Goal: Task Accomplishment & Management: Use online tool/utility

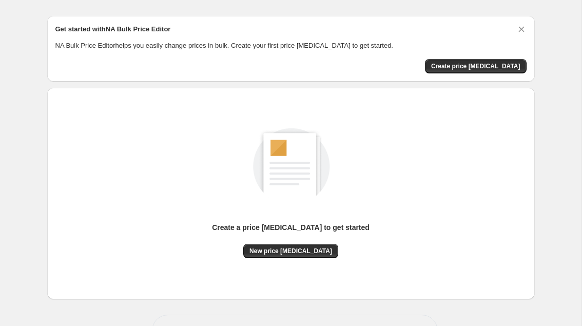
scroll to position [24, 0]
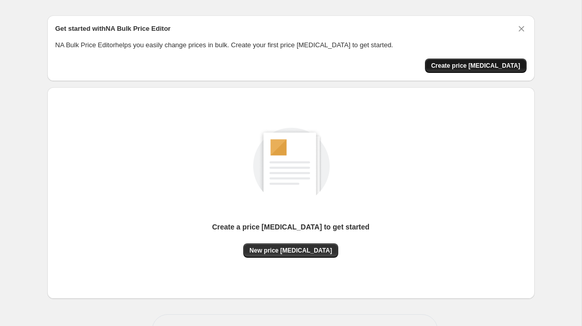
click at [466, 68] on span "Create price change job" at bounding box center [475, 66] width 89 height 8
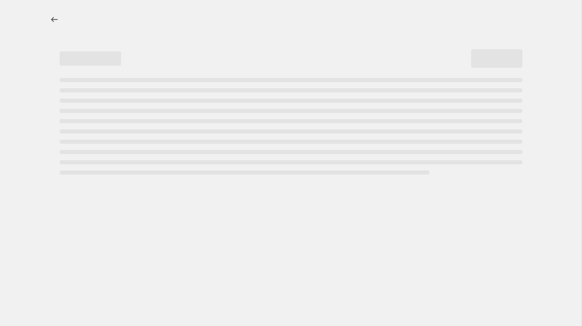
select select "percentage"
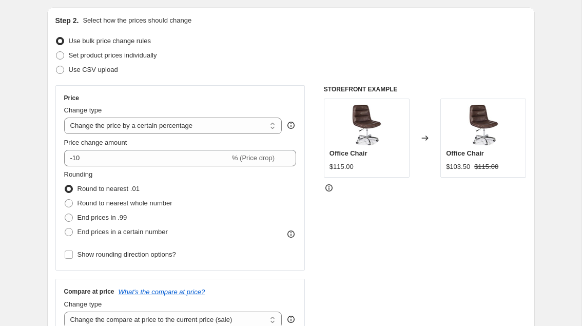
scroll to position [105, 0]
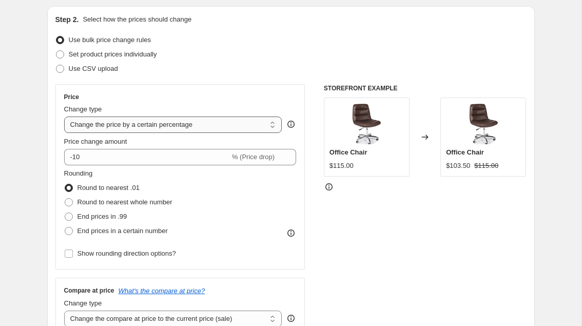
click at [112, 128] on select "Change the price to a certain amount Change the price by a certain amount Chang…" at bounding box center [173, 125] width 218 height 16
click at [64, 117] on select "Change the price to a certain amount Change the price by a certain amount Chang…" at bounding box center [173, 125] width 218 height 16
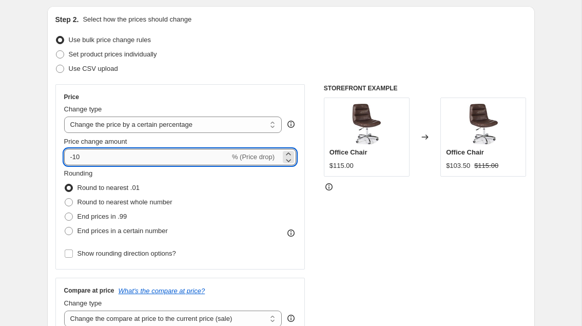
click at [99, 158] on input "-10" at bounding box center [147, 157] width 166 height 16
type input "-1"
type input "2"
type input "20"
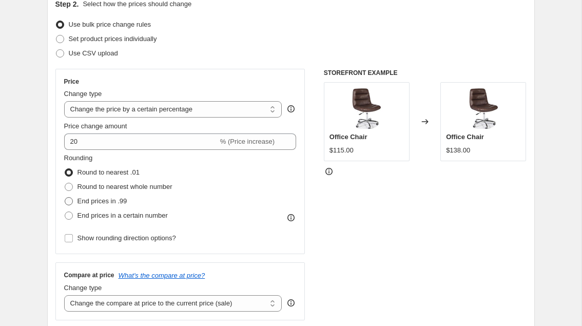
scroll to position [122, 0]
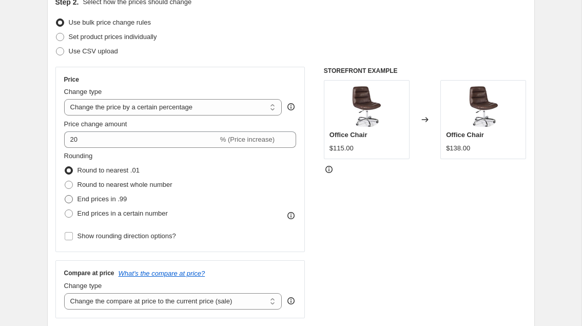
click at [68, 202] on span at bounding box center [69, 199] width 8 height 8
click at [65, 196] on input "End prices in .99" at bounding box center [65, 195] width 1 height 1
radio input "true"
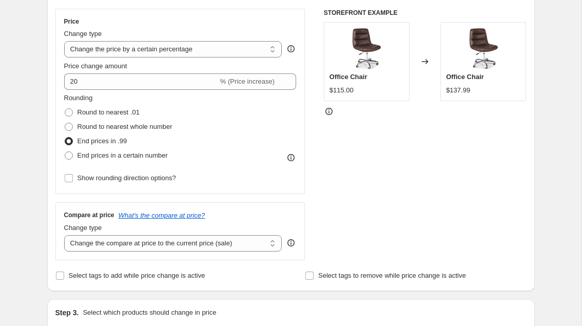
scroll to position [184, 0]
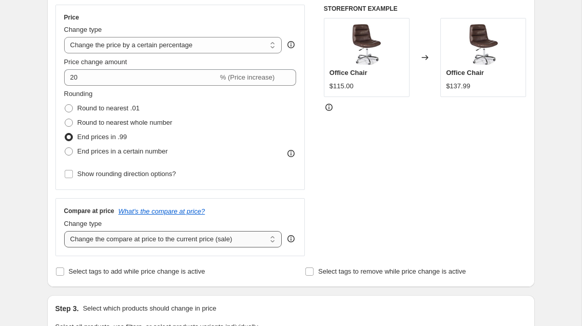
click at [73, 236] on select "Change the compare at price to the current price (sale) Change the compare at p…" at bounding box center [173, 239] width 218 height 16
click at [64, 231] on select "Change the compare at price to the current price (sale) Change the compare at p…" at bounding box center [173, 239] width 218 height 16
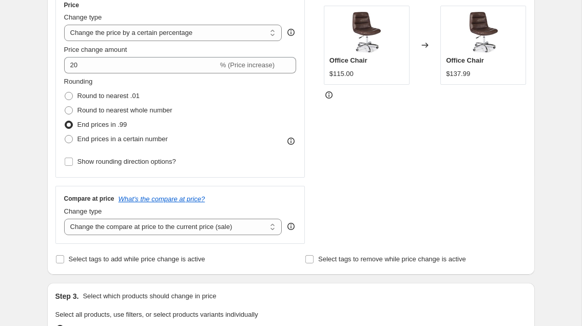
scroll to position [197, 0]
click at [100, 231] on select "Change the compare at price to the current price (sale) Change the compare at p…" at bounding box center [173, 226] width 218 height 16
select select "percentage"
click at [64, 218] on select "Change the compare at price to the current price (sale) Change the compare at p…" at bounding box center [173, 226] width 218 height 16
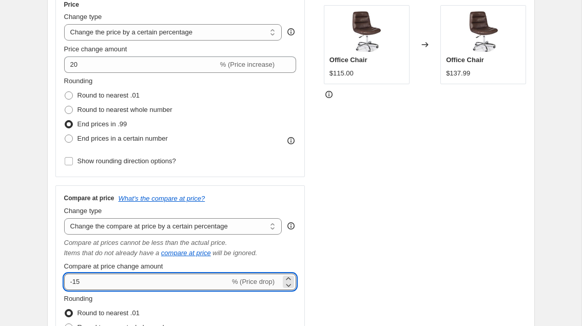
click at [109, 278] on input "-15" at bounding box center [147, 282] width 166 height 16
type input "20"
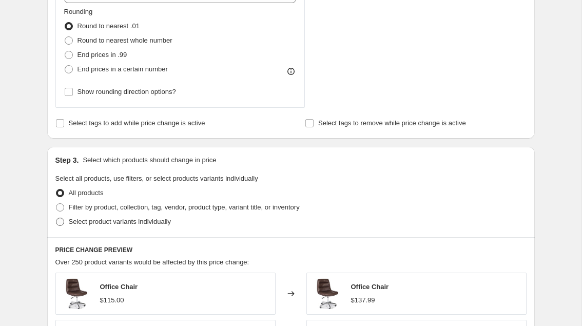
scroll to position [485, 0]
click at [120, 210] on span "Filter by product, collection, tag, vendor, product type, variant title, or inv…" at bounding box center [184, 206] width 231 height 10
click at [56, 203] on input "Filter by product, collection, tag, vendor, product type, variant title, or inv…" at bounding box center [56, 202] width 1 height 1
radio input "true"
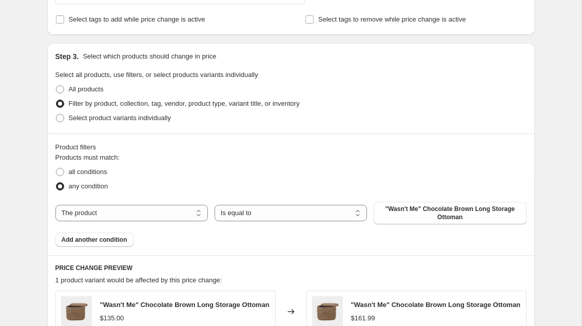
scroll to position [591, 0]
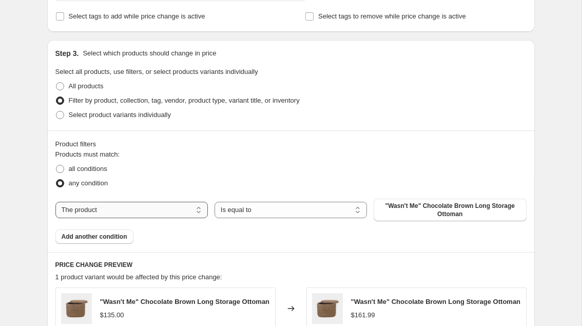
click at [128, 205] on select "The product The product's collection The product's tag The product's vendor The…" at bounding box center [131, 210] width 152 height 16
select select "vendor"
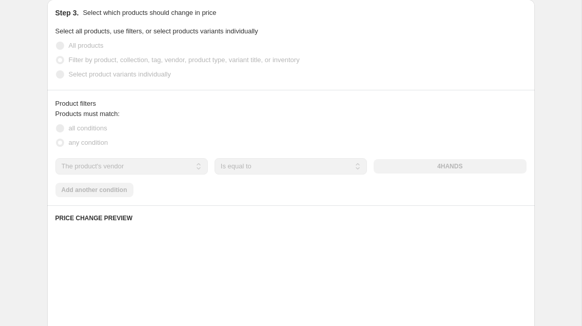
scroll to position [634, 0]
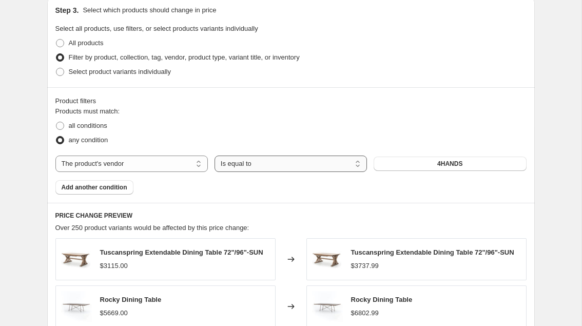
click at [274, 167] on select "Is equal to Is not equal to" at bounding box center [291, 164] width 152 height 16
click at [416, 161] on button "4HANDS" at bounding box center [450, 164] width 152 height 14
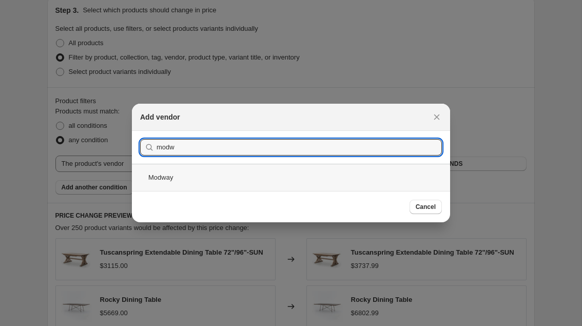
type input "modw"
click at [163, 175] on div "Modway" at bounding box center [291, 177] width 318 height 27
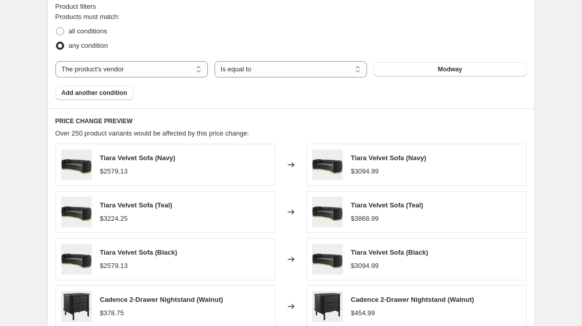
scroll to position [708, 0]
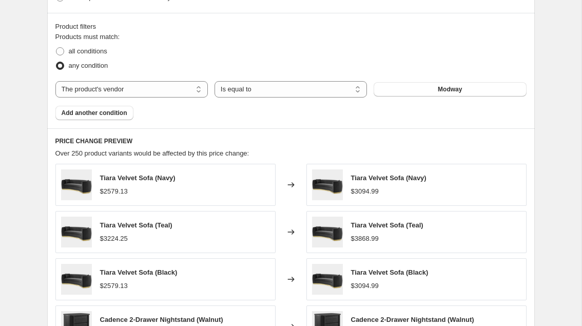
click at [159, 154] on span "Over 250 product variants would be affected by this price change:" at bounding box center [152, 153] width 194 height 8
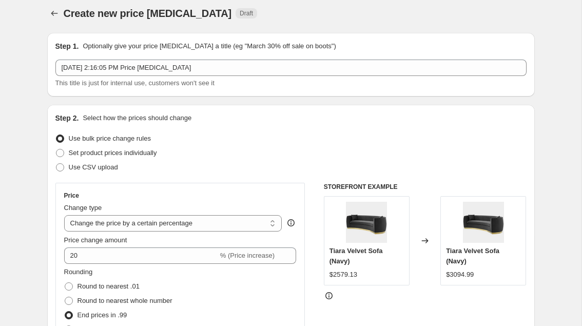
scroll to position [0, 0]
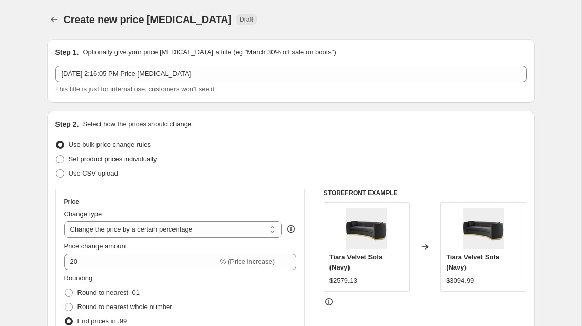
click at [346, 281] on span "$2579.13" at bounding box center [344, 281] width 28 height 8
copy span "2579.13"
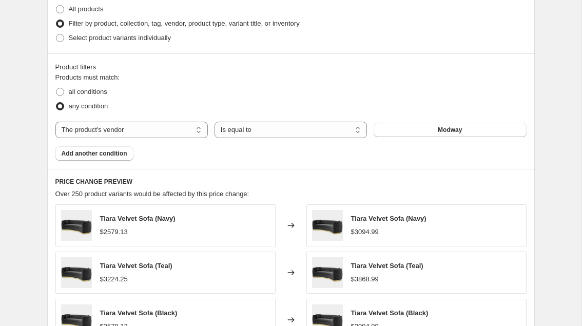
scroll to position [668, 0]
click at [147, 189] on span "Over 250 product variants would be affected by this price change:" at bounding box center [152, 193] width 194 height 8
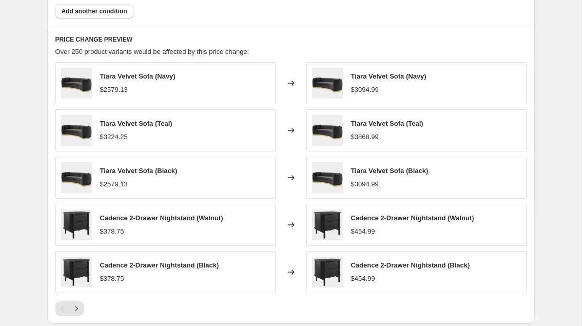
scroll to position [965, 0]
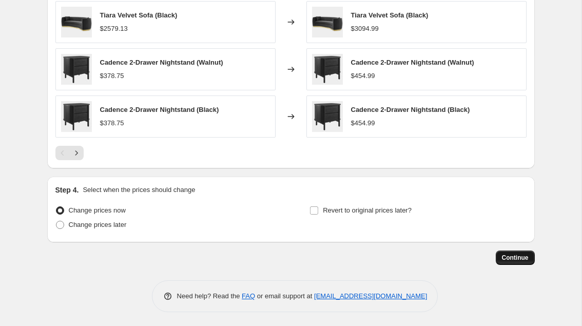
click at [497, 256] on button "Continue" at bounding box center [515, 257] width 39 height 14
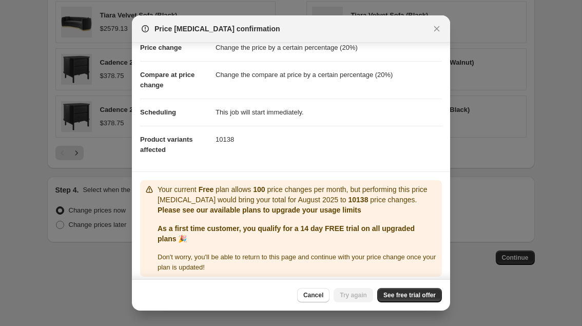
scroll to position [31, 0]
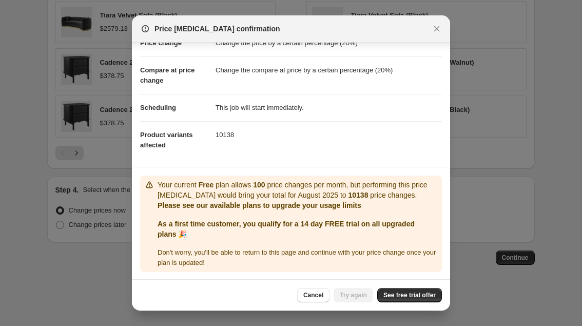
click at [180, 224] on b "As a first time customer, you qualify for a 14 day FREE trial on all upgraded p…" at bounding box center [286, 229] width 257 height 18
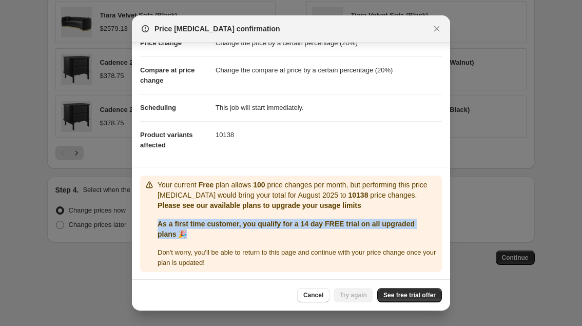
click at [180, 224] on b "As a first time customer, you qualify for a 14 day FREE trial on all upgraded p…" at bounding box center [286, 229] width 257 height 18
click at [379, 290] on link "See free trial offer" at bounding box center [409, 295] width 65 height 14
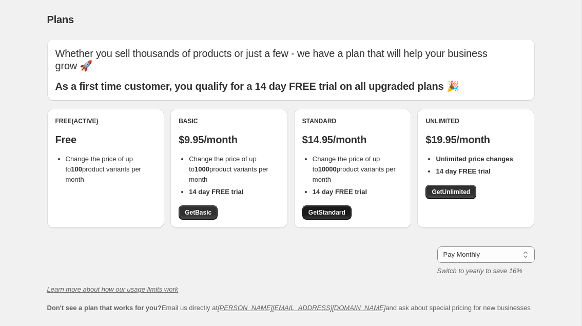
click at [336, 209] on span "Get Standard" at bounding box center [326, 212] width 37 height 8
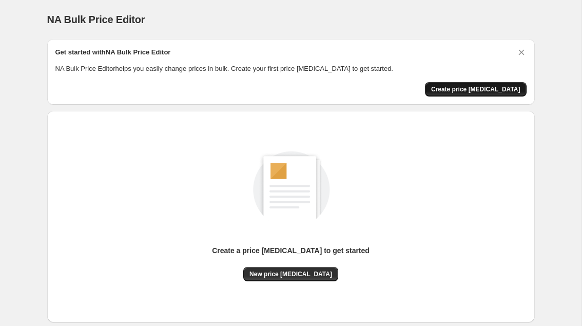
click at [450, 87] on span "Create price change job" at bounding box center [475, 89] width 89 height 8
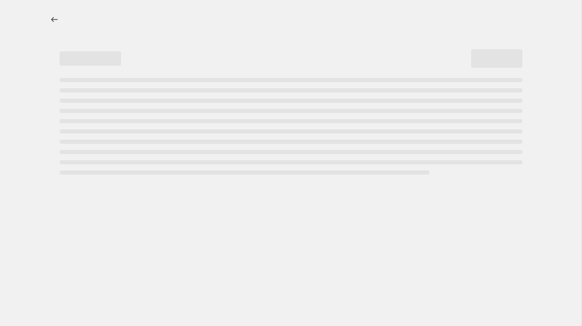
select select "percentage"
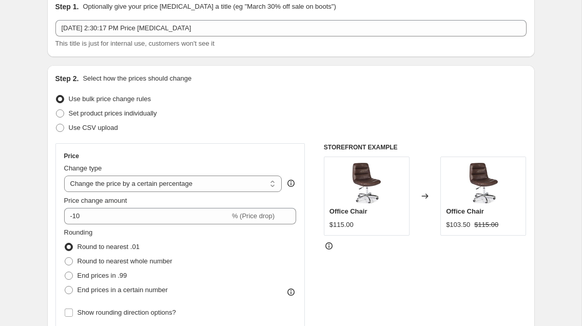
scroll to position [67, 0]
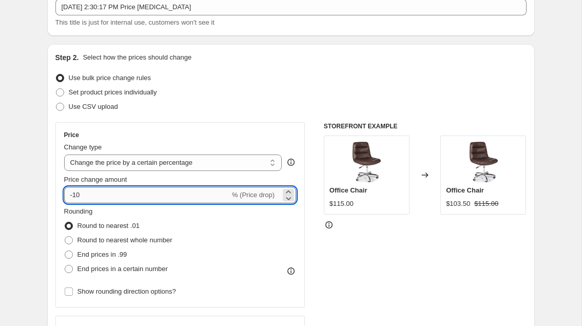
click at [156, 192] on input "-10" at bounding box center [147, 195] width 166 height 16
type input "20"
click at [160, 165] on select "Change the price to a certain amount Change the price by a certain amount Chang…" at bounding box center [173, 162] width 218 height 16
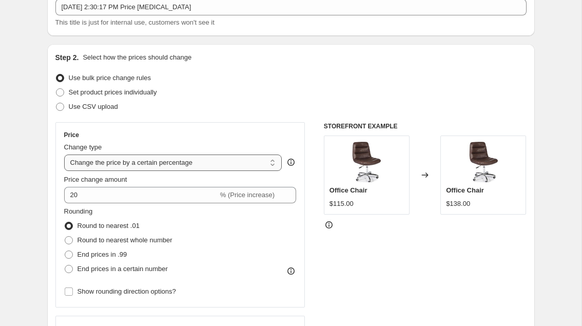
click at [64, 154] on select "Change the price to a certain amount Change the price by a certain amount Chang…" at bounding box center [173, 162] width 218 height 16
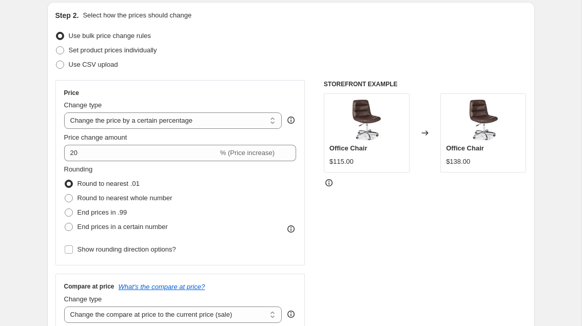
scroll to position [114, 0]
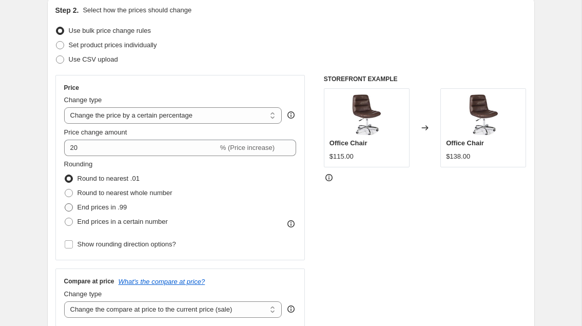
click at [118, 205] on span "End prices in .99" at bounding box center [102, 207] width 50 height 8
click at [65, 204] on input "End prices in .99" at bounding box center [65, 203] width 1 height 1
radio input "true"
click at [121, 177] on span "Round to nearest .01" at bounding box center [108, 179] width 62 height 8
click at [65, 175] on input "Round to nearest .01" at bounding box center [65, 175] width 1 height 1
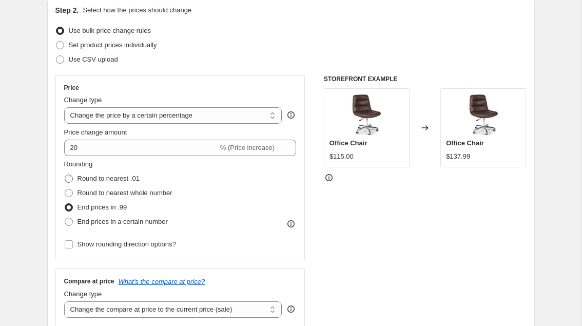
radio input "true"
click at [120, 207] on span "End prices in .99" at bounding box center [102, 207] width 50 height 8
click at [65, 204] on input "End prices in .99" at bounding box center [65, 203] width 1 height 1
radio input "true"
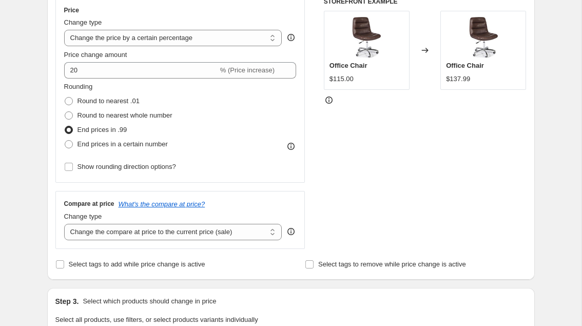
scroll to position [210, 0]
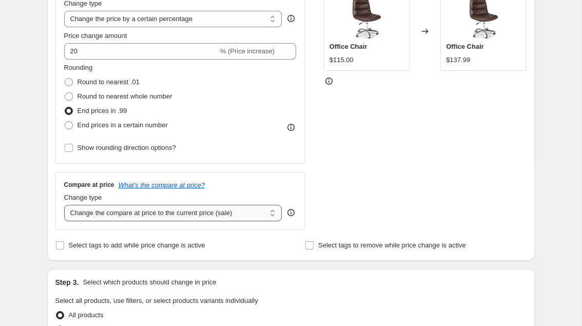
click at [165, 214] on select "Change the compare at price to the current price (sale) Change the compare at p…" at bounding box center [173, 213] width 218 height 16
select select "bp"
click at [64, 205] on select "Change the compare at price to the current price (sale) Change the compare at p…" at bounding box center [173, 213] width 218 height 16
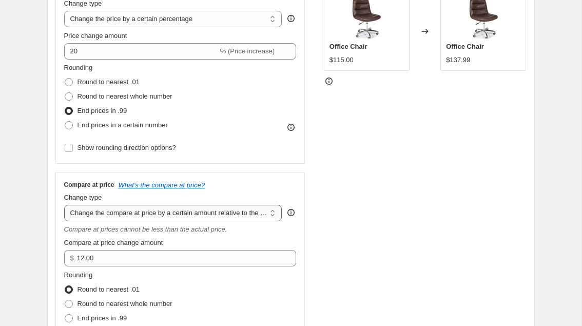
click at [156, 214] on select "Change the compare at price to the current price (sale) Change the compare at p…" at bounding box center [173, 213] width 218 height 16
click at [64, 205] on select "Change the compare at price to the current price (sale) Change the compare at p…" at bounding box center [173, 213] width 218 height 16
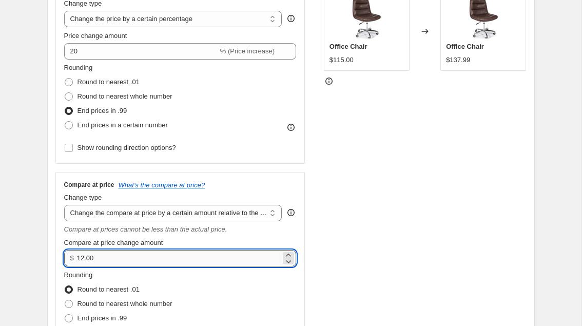
click at [140, 251] on input "12.00" at bounding box center [179, 258] width 204 height 16
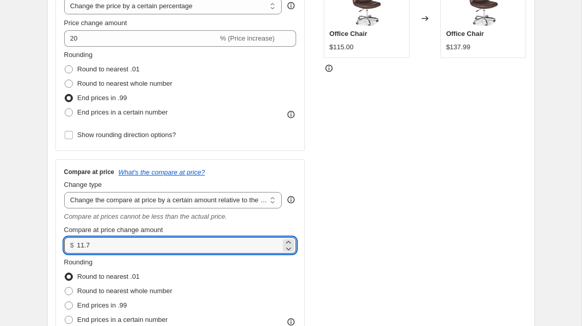
scroll to position [226, 0]
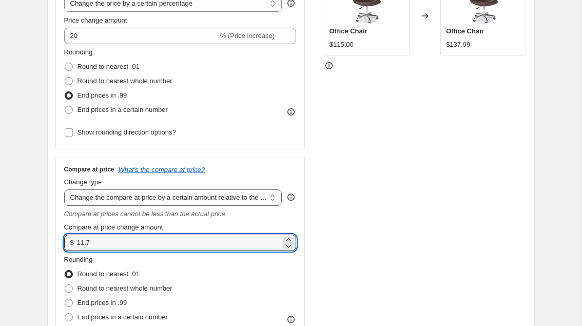
type input "11.70"
click at [170, 201] on select "Change the compare at price to the current price (sale) Change the compare at p…" at bounding box center [173, 197] width 218 height 16
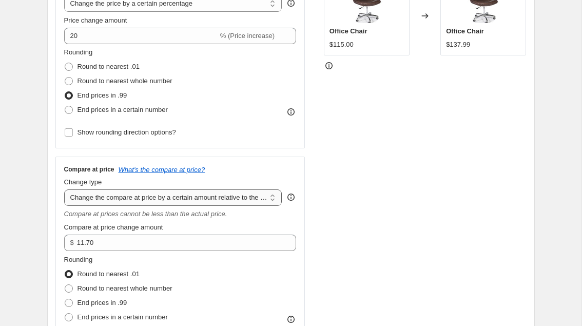
select select "pp"
click at [64, 189] on select "Change the compare at price to the current price (sale) Change the compare at p…" at bounding box center [173, 197] width 218 height 16
type input "20"
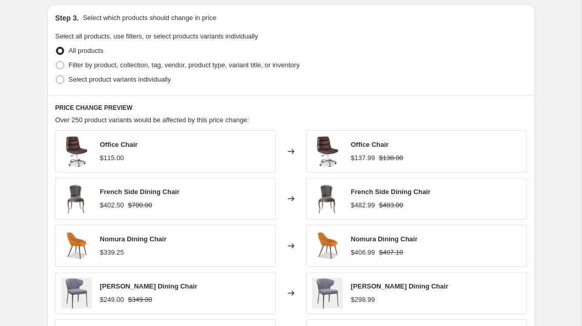
scroll to position [616, 0]
click at [168, 65] on span "Filter by product, collection, tag, vendor, product type, variant title, or inv…" at bounding box center [184, 65] width 231 height 8
click at [56, 61] on input "Filter by product, collection, tag, vendor, product type, variant title, or inv…" at bounding box center [56, 61] width 1 height 1
radio input "true"
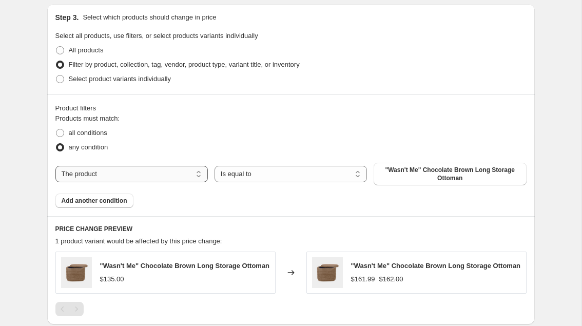
click at [121, 178] on select "The product The product's collection The product's tag The product's vendor The…" at bounding box center [131, 174] width 152 height 16
select select "vendor"
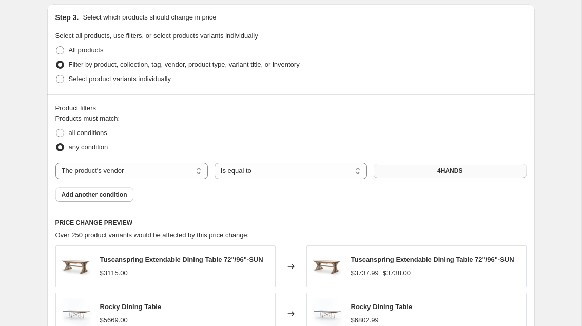
click at [418, 171] on button "4HANDS" at bounding box center [450, 171] width 152 height 14
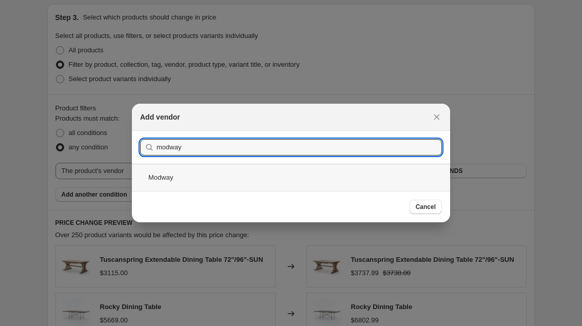
type input "modway"
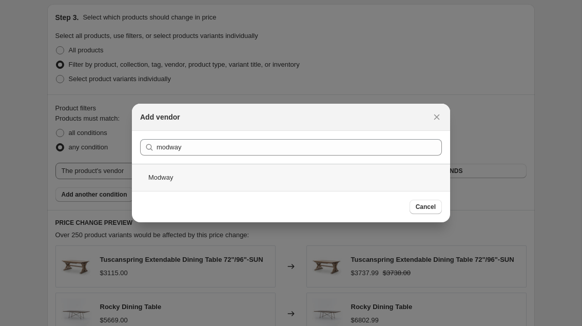
click at [168, 176] on div "Modway" at bounding box center [291, 177] width 318 height 27
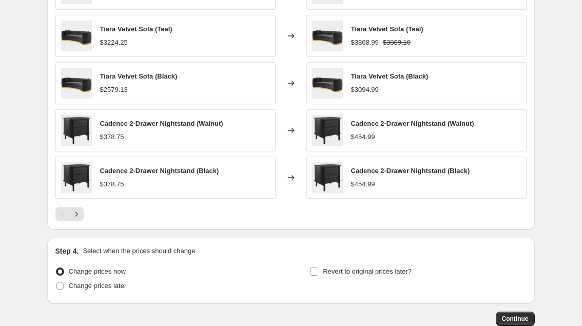
scroll to position [955, 0]
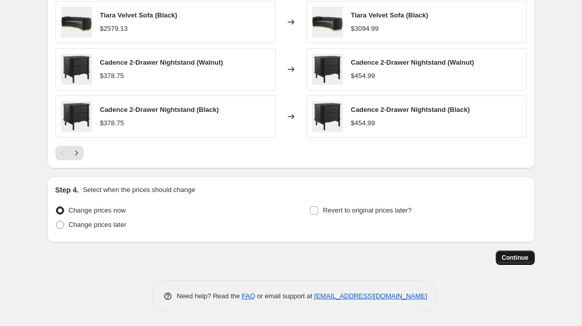
click at [505, 251] on button "Continue" at bounding box center [515, 257] width 39 height 14
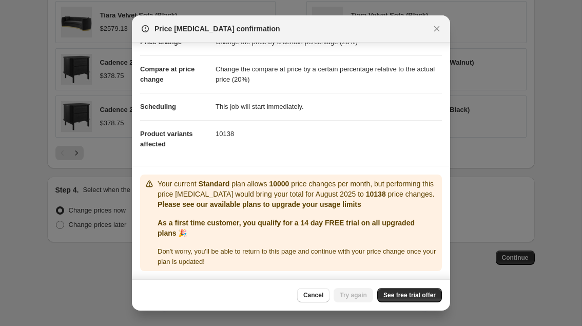
scroll to position [42, 0]
click at [381, 291] on link "See free trial offer" at bounding box center [409, 295] width 65 height 14
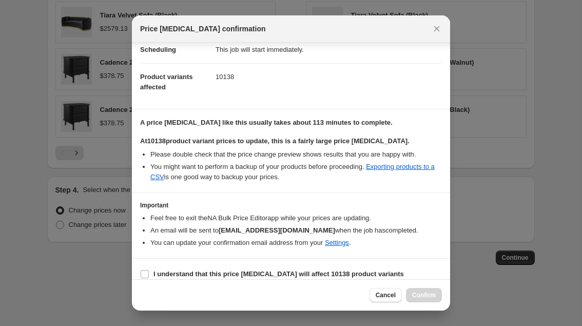
scroll to position [99, 0]
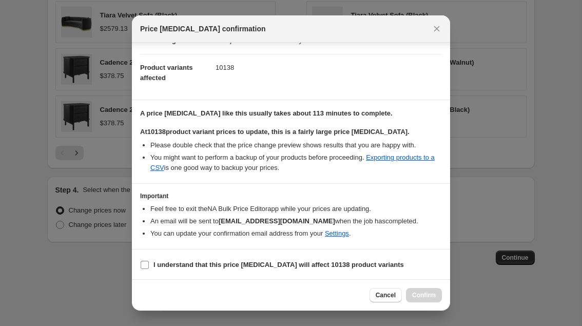
click at [320, 264] on b "I understand that this price change job will affect 10138 product variants" at bounding box center [278, 265] width 250 height 8
click at [149, 264] on input "I understand that this price change job will affect 10138 product variants" at bounding box center [145, 265] width 8 height 8
checkbox input "true"
click at [424, 296] on span "Confirm" at bounding box center [424, 295] width 24 height 8
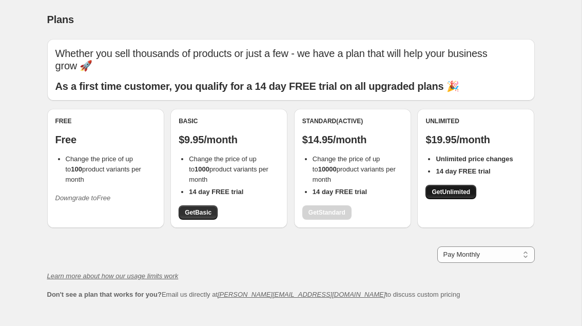
click at [444, 191] on span "Get Unlimited" at bounding box center [451, 192] width 38 height 8
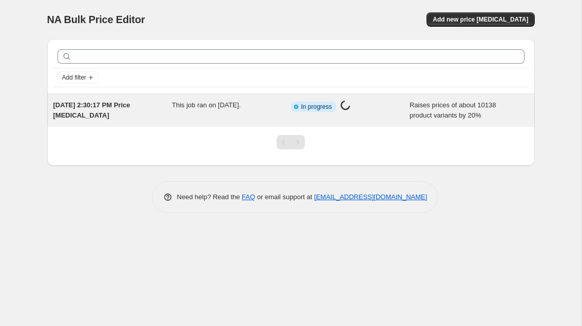
click at [92, 102] on span "[DATE] 2:30:17 PM Price [MEDICAL_DATA]" at bounding box center [91, 110] width 77 height 18
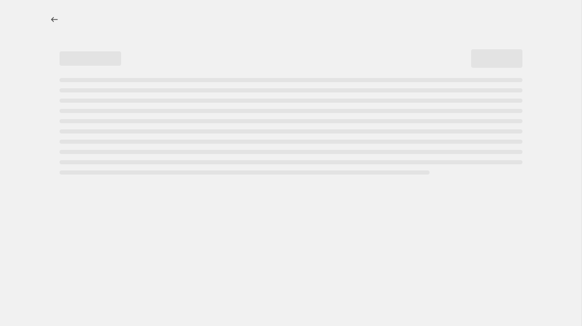
select select "percentage"
select select "pp"
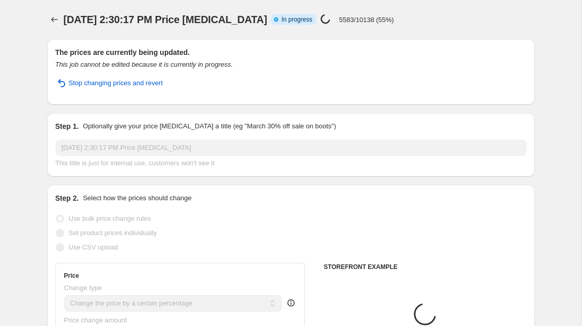
select select "vendor"
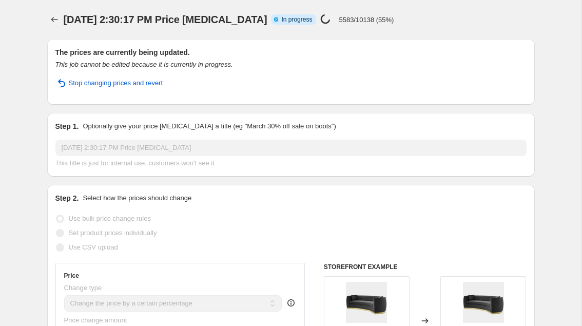
click at [358, 18] on p "5583/10138 (55%)" at bounding box center [366, 20] width 55 height 8
copy p "5583"
